Goal: Find specific page/section: Find specific page/section

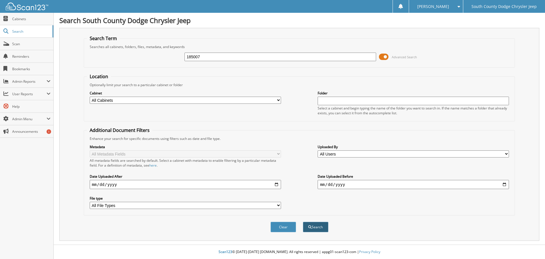
type input "185007"
click at [321, 225] on button "Search" at bounding box center [316, 226] width 26 height 11
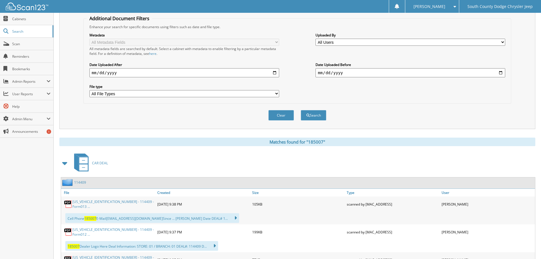
scroll to position [142, 0]
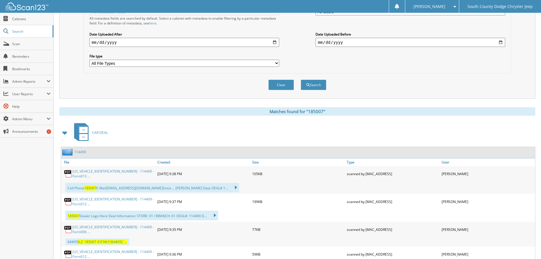
click at [64, 134] on span at bounding box center [65, 132] width 8 height 10
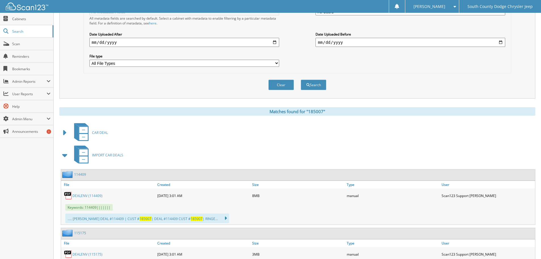
click at [67, 155] on span at bounding box center [65, 155] width 8 height 10
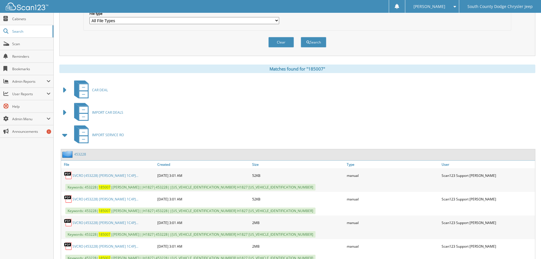
scroll to position [199, 0]
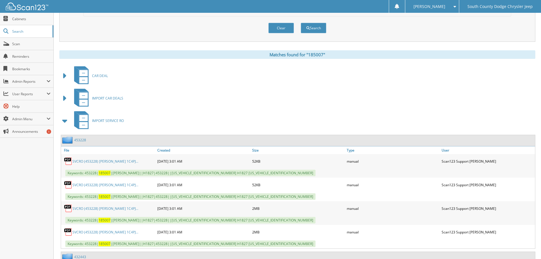
click at [65, 120] on span at bounding box center [65, 121] width 8 height 10
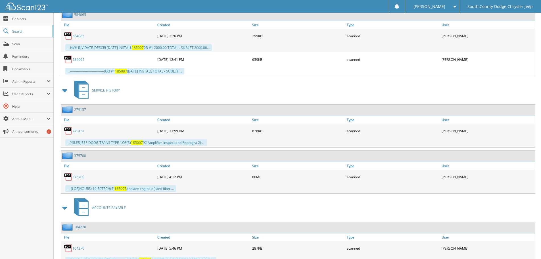
scroll to position [370, 0]
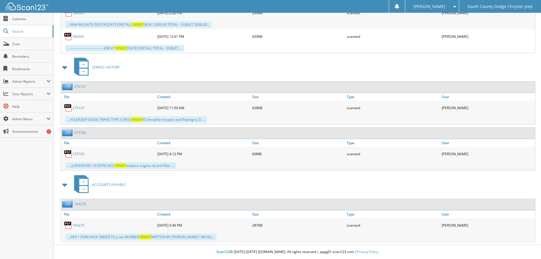
click at [80, 225] on link "104270" at bounding box center [78, 225] width 12 height 5
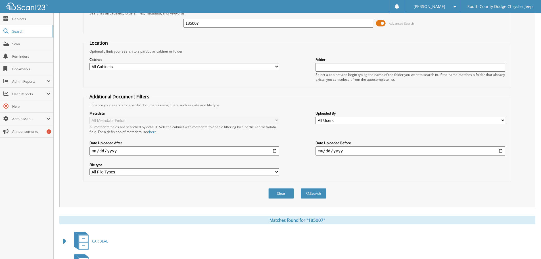
scroll to position [0, 0]
